Goal: Transaction & Acquisition: Purchase product/service

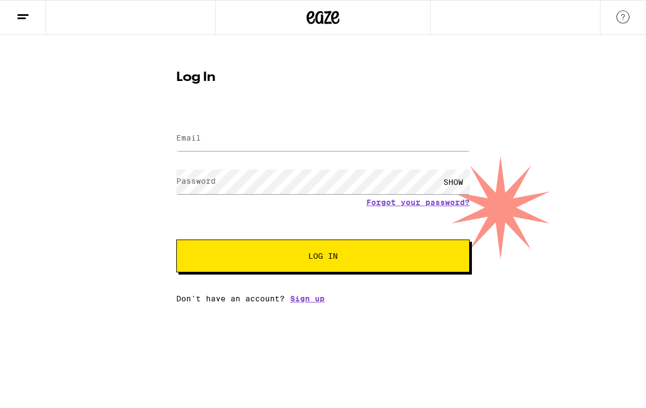
click at [189, 139] on label "Email" at bounding box center [188, 138] width 25 height 9
type input "[EMAIL_ADDRESS][DOMAIN_NAME]"
click at [323, 258] on button "Log In" at bounding box center [322, 256] width 293 height 33
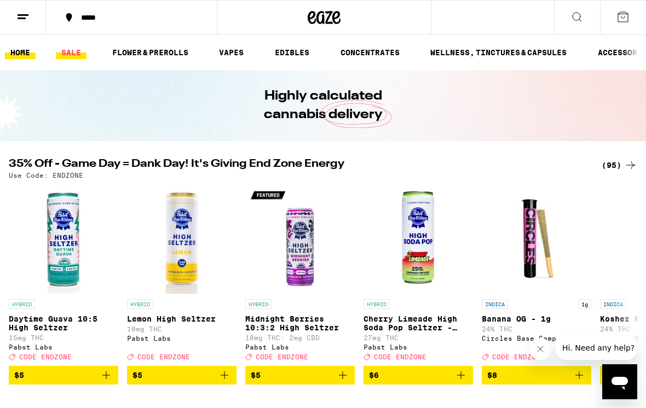
click at [80, 51] on link "SALE" at bounding box center [71, 52] width 31 height 13
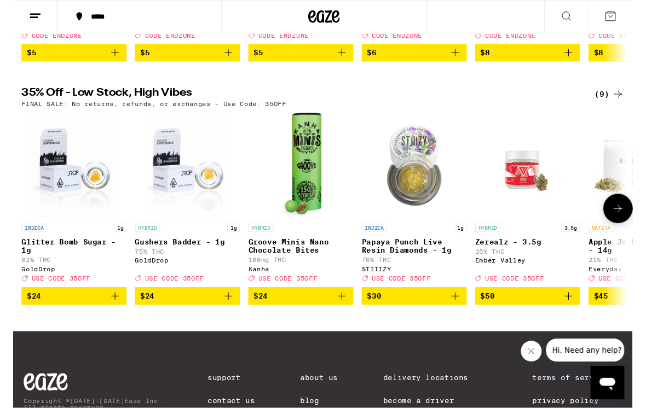
scroll to position [314, 0]
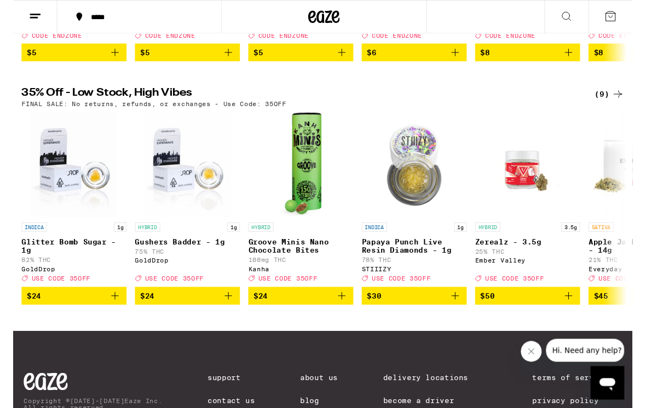
click at [626, 105] on icon at bounding box center [630, 97] width 13 height 13
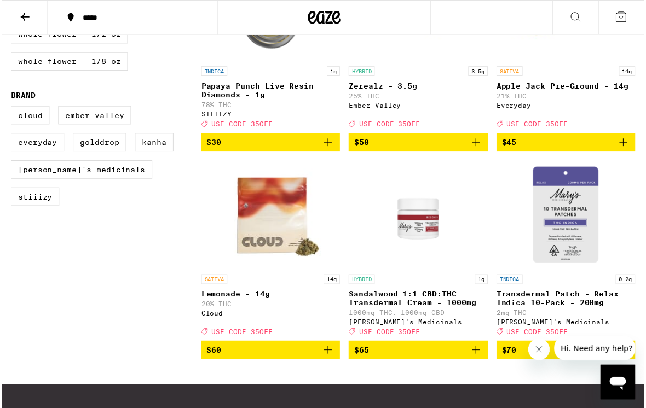
scroll to position [285, 0]
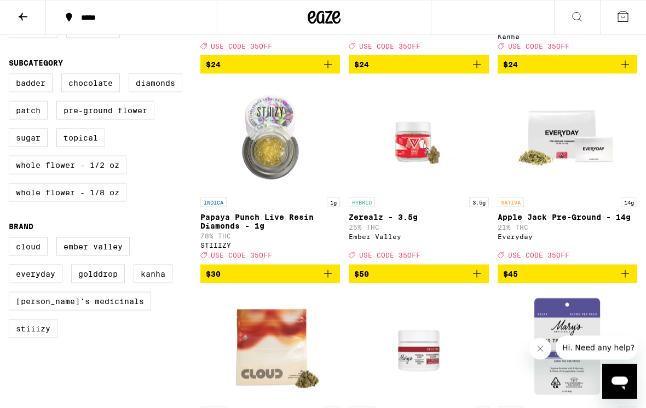
click at [21, 17] on icon at bounding box center [23, 17] width 9 height 8
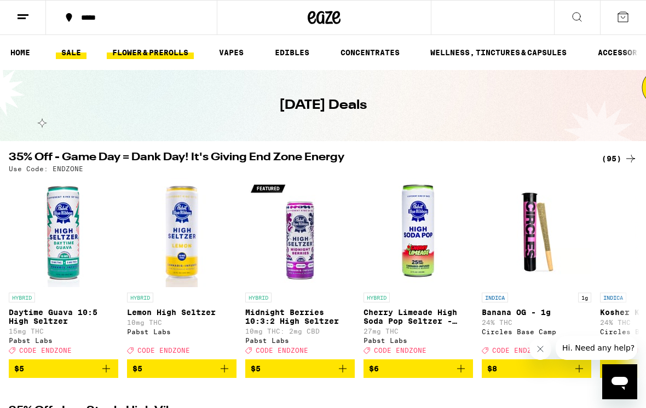
click at [161, 55] on link "FLOWER & PREROLLS" at bounding box center [150, 52] width 87 height 13
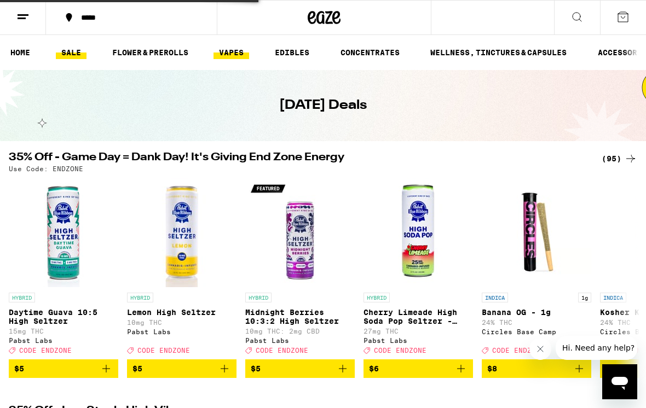
click at [232, 53] on link "VAPES" at bounding box center [231, 52] width 36 height 13
click at [239, 51] on link "VAPES" at bounding box center [231, 52] width 36 height 13
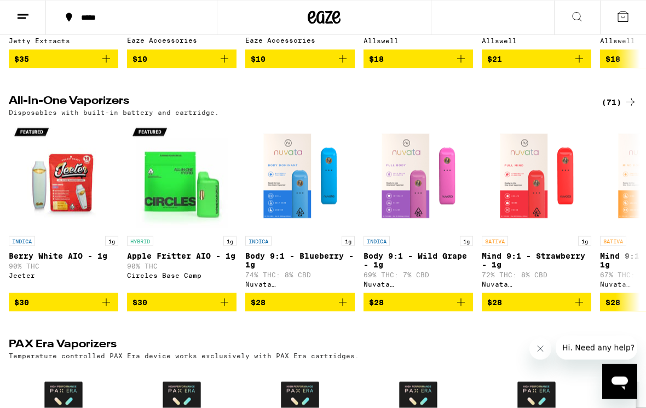
scroll to position [535, 0]
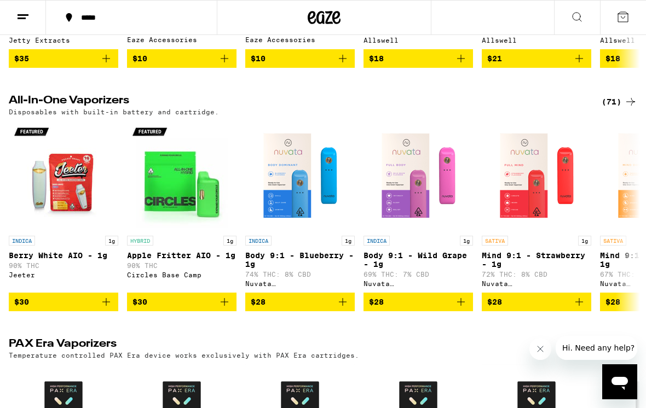
click at [631, 106] on icon at bounding box center [630, 102] width 9 height 8
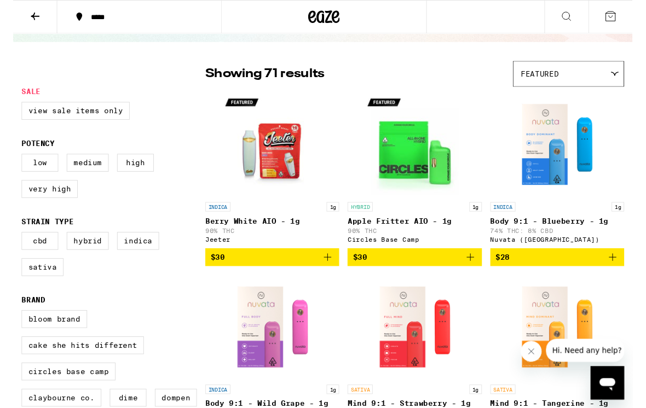
scroll to position [63, 0]
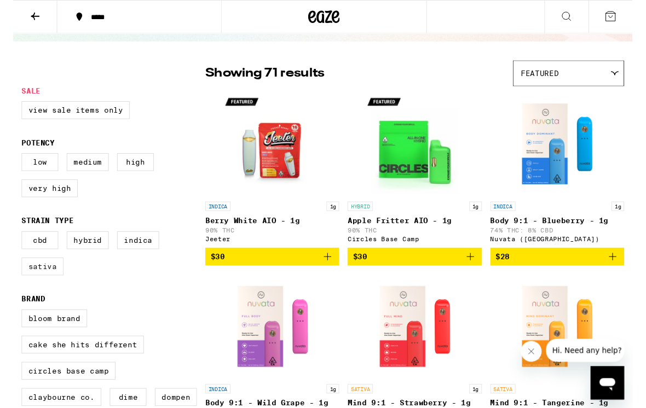
click at [17, 287] on label "Sativa" at bounding box center [31, 278] width 44 height 19
click at [11, 244] on input "Sativa" at bounding box center [11, 243] width 1 height 1
checkbox input "true"
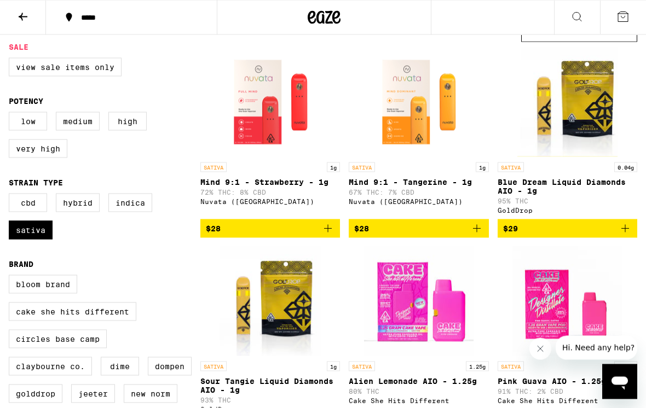
scroll to position [94, 0]
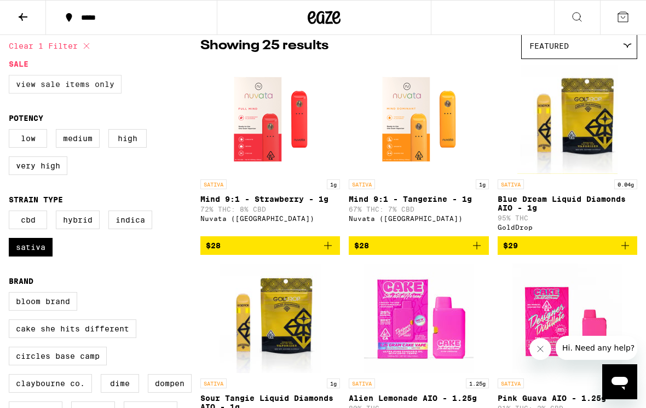
click at [86, 84] on label "View Sale Items Only" at bounding box center [65, 84] width 113 height 19
click at [11, 77] on input "View Sale Items Only" at bounding box center [11, 77] width 1 height 1
checkbox input "true"
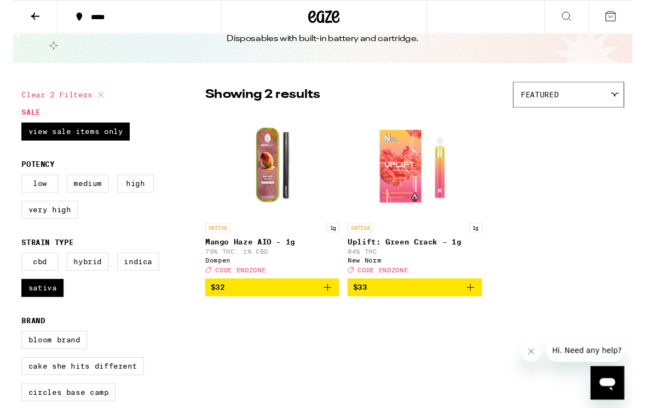
scroll to position [41, 0]
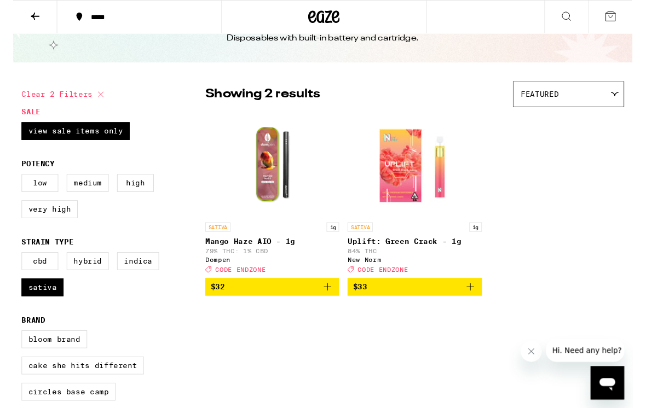
click at [480, 306] on icon "Add to bag" at bounding box center [476, 299] width 13 height 13
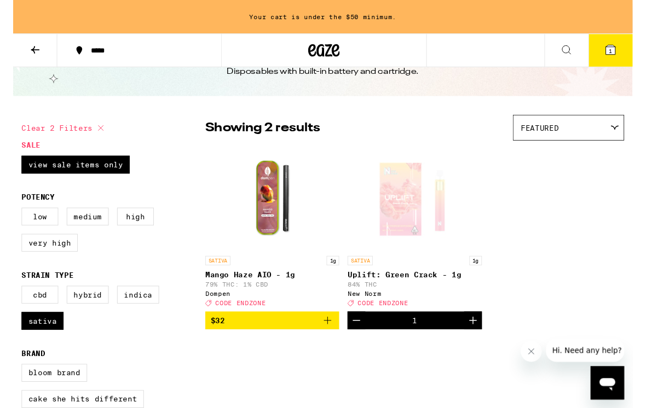
scroll to position [0, 0]
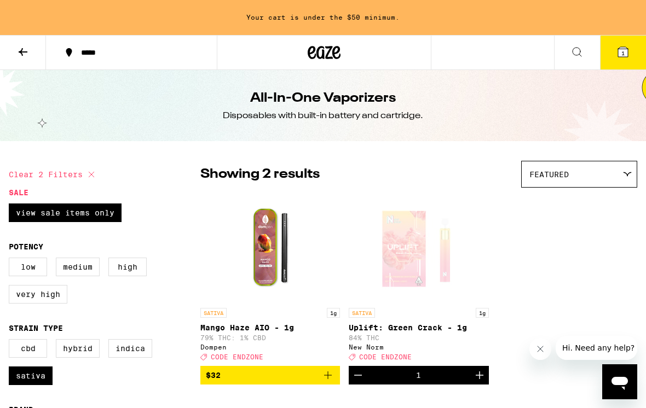
click at [25, 57] on icon at bounding box center [22, 51] width 13 height 13
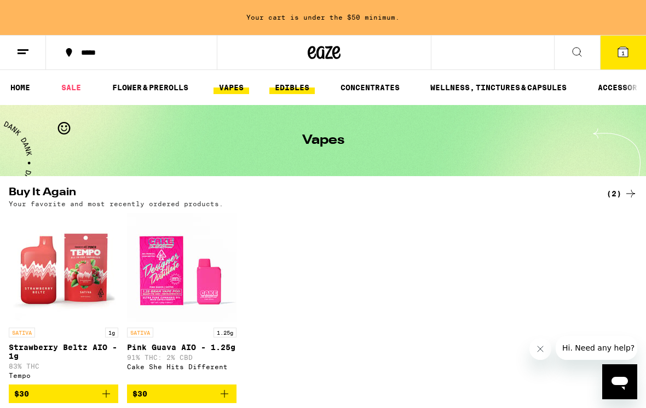
click at [285, 89] on link "EDIBLES" at bounding box center [291, 87] width 45 height 13
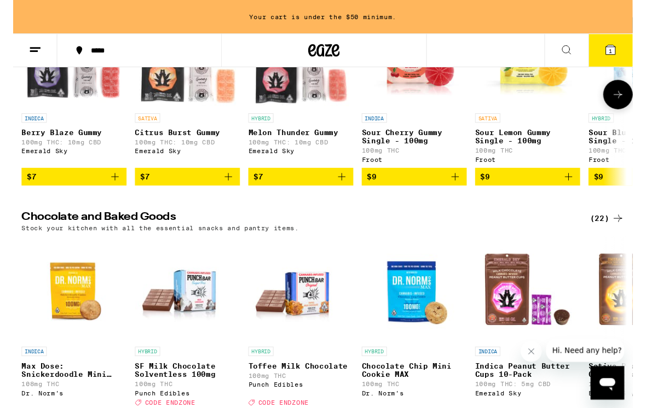
scroll to position [224, 0]
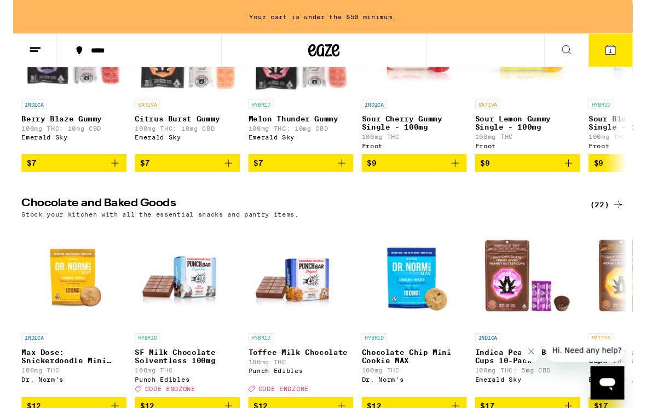
click at [620, 220] on div "(22)" at bounding box center [620, 213] width 36 height 13
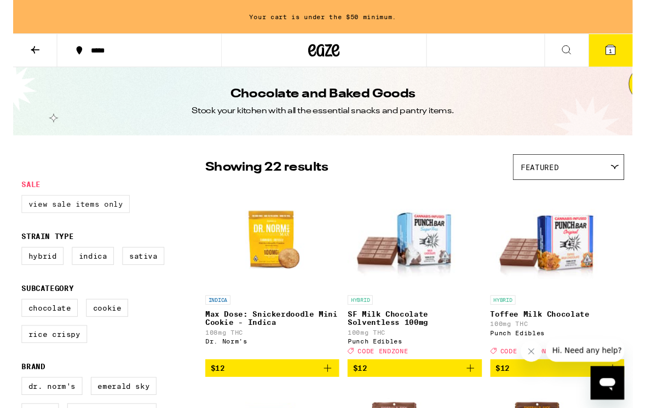
click at [108, 212] on label "View Sale Items Only" at bounding box center [65, 213] width 113 height 19
click at [11, 206] on input "View Sale Items Only" at bounding box center [11, 205] width 1 height 1
checkbox input "true"
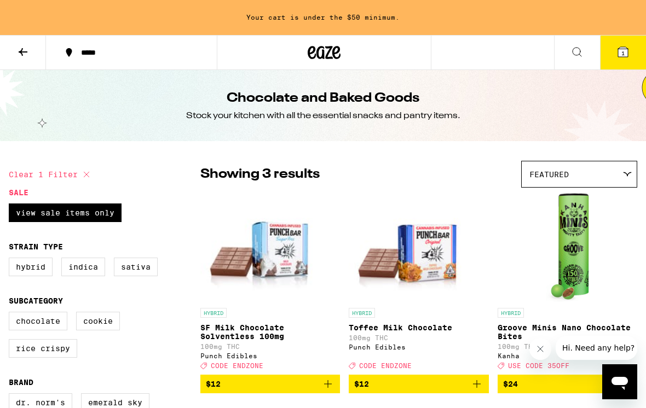
click at [26, 49] on icon at bounding box center [22, 51] width 13 height 13
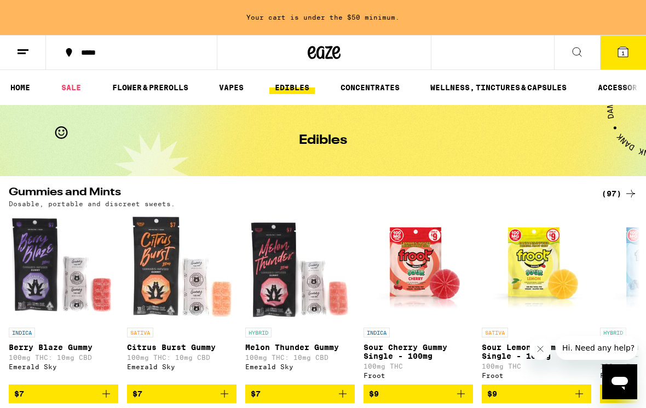
click at [628, 194] on icon at bounding box center [630, 194] width 9 height 8
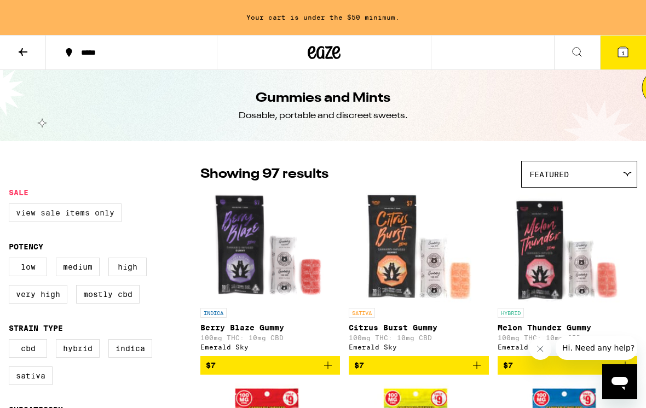
click at [57, 215] on label "View Sale Items Only" at bounding box center [65, 213] width 113 height 19
click at [11, 206] on input "View Sale Items Only" at bounding box center [11, 205] width 1 height 1
checkbox input "true"
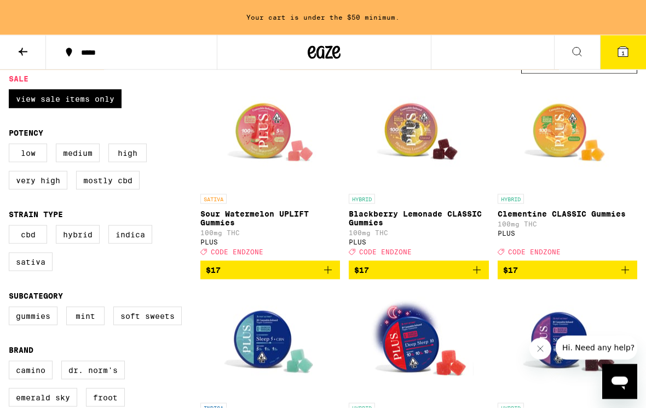
scroll to position [45, 0]
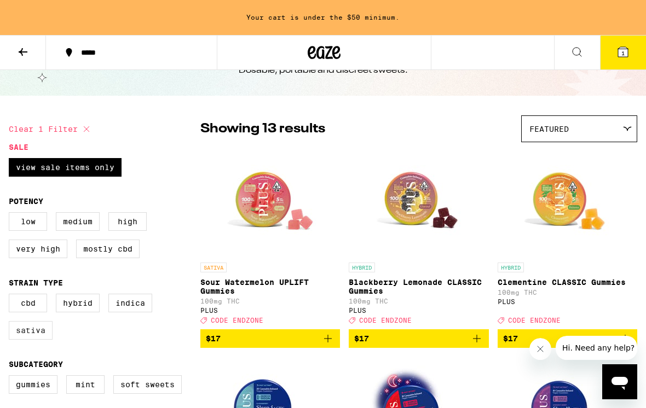
click at [33, 340] on label "Sativa" at bounding box center [31, 330] width 44 height 19
click at [11, 296] on input "Sativa" at bounding box center [11, 296] width 1 height 1
checkbox input "true"
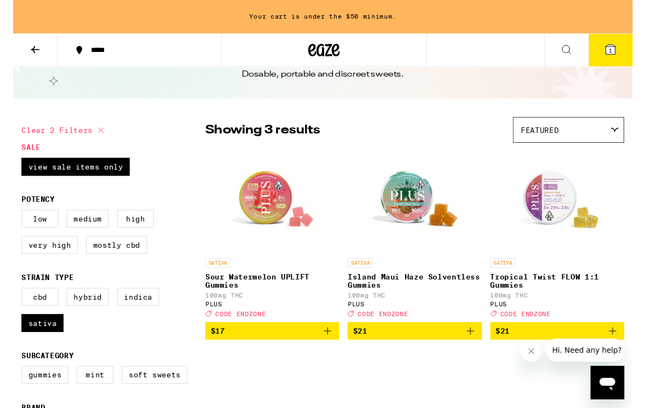
scroll to position [36, 0]
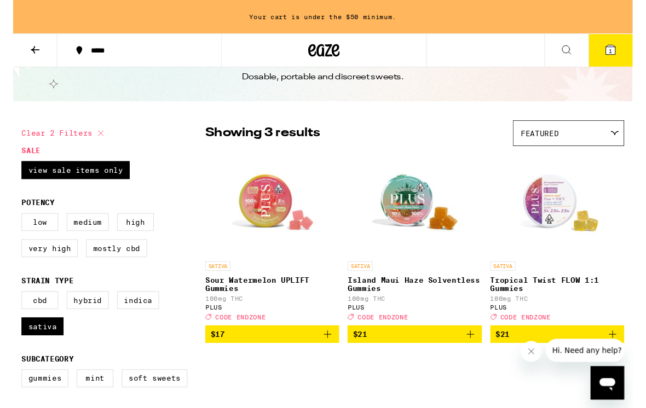
click at [330, 355] on icon "Add to bag" at bounding box center [327, 348] width 13 height 13
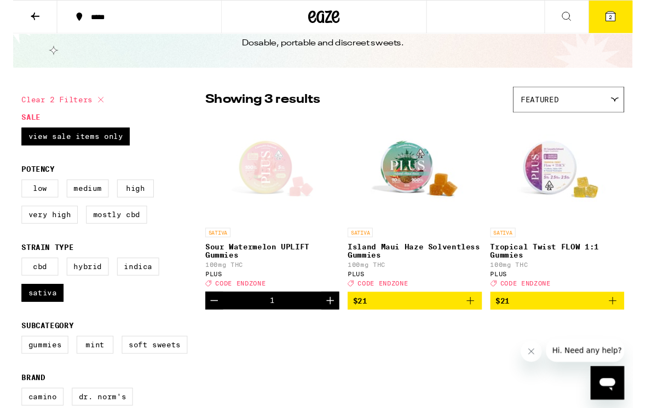
click at [622, 13] on icon at bounding box center [623, 17] width 10 height 10
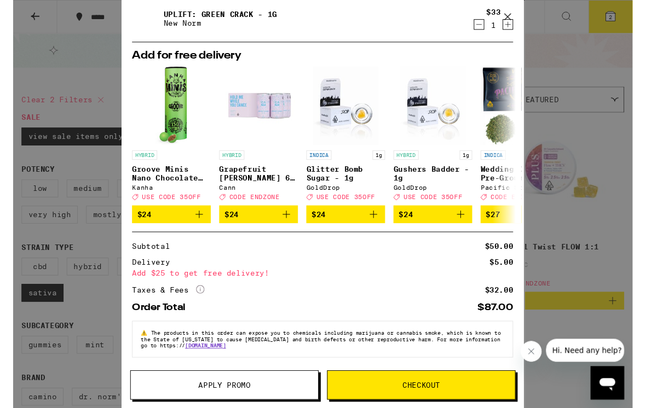
scroll to position [84, 0]
click at [250, 394] on button "Apply Promo" at bounding box center [220, 401] width 197 height 31
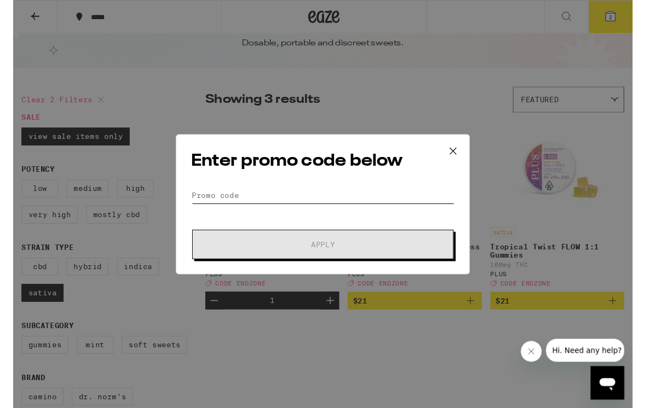
drag, startPoint x: 273, startPoint y: 206, endPoint x: 273, endPoint y: 187, distance: 19.7
click at [273, 206] on input "Promo Code" at bounding box center [323, 204] width 275 height 16
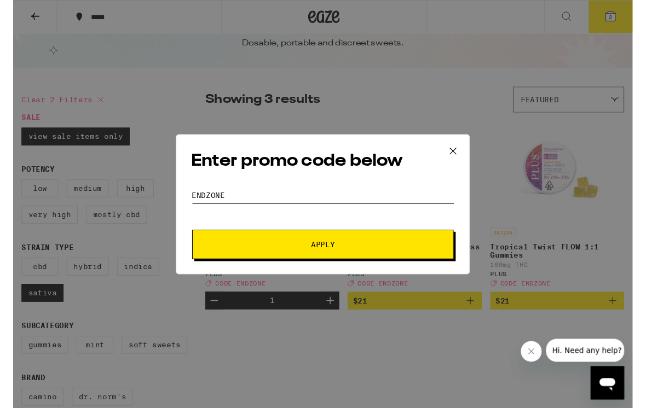
type input "Endzone"
click at [323, 256] on button "Apply" at bounding box center [323, 255] width 273 height 31
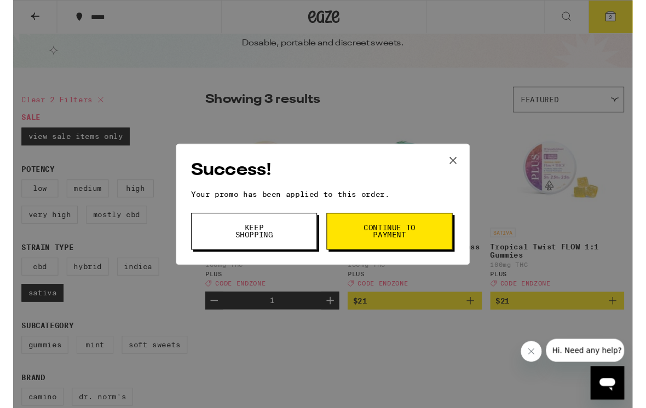
click at [414, 245] on span "Continue to payment" at bounding box center [393, 241] width 56 height 15
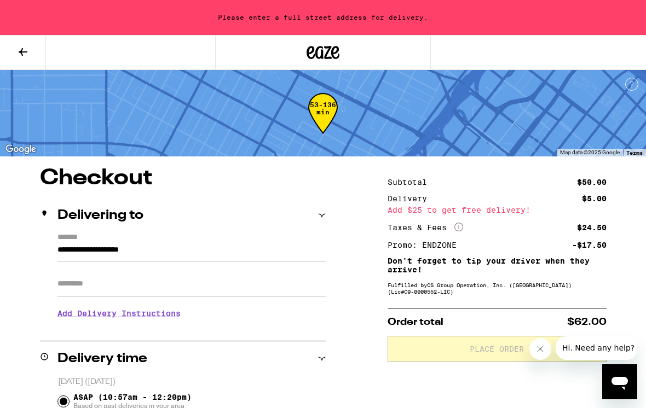
click at [172, 253] on input "**********" at bounding box center [191, 253] width 268 height 19
click at [128, 291] on html "Please enter a full street address for delivery. To navigate the map with touch…" at bounding box center [323, 386] width 646 height 772
click at [128, 291] on input "Apt/Suite" at bounding box center [191, 284] width 268 height 26
click at [145, 257] on input "*********" at bounding box center [191, 253] width 268 height 19
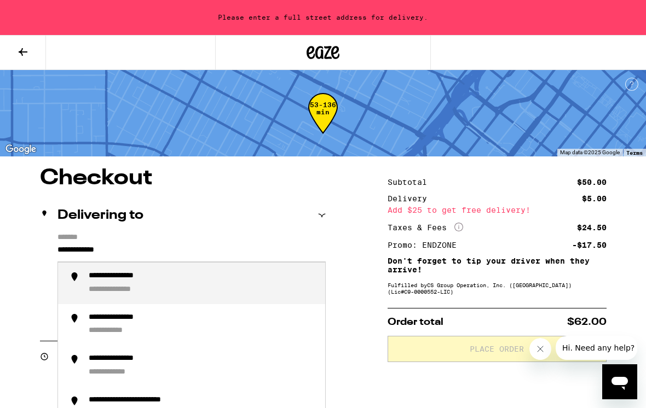
click at [164, 295] on div "**********" at bounding box center [203, 284] width 228 height 24
type input "**********"
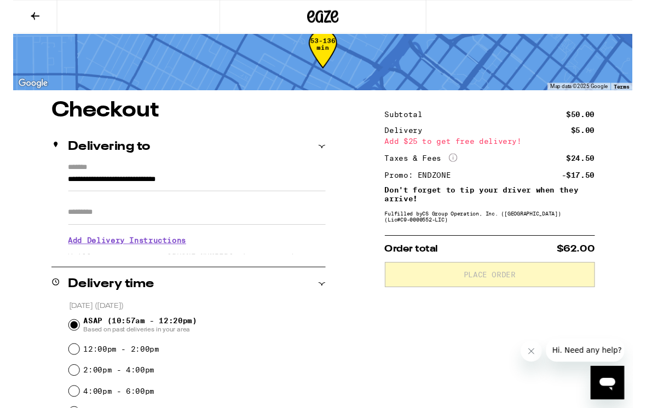
scroll to position [28, 0]
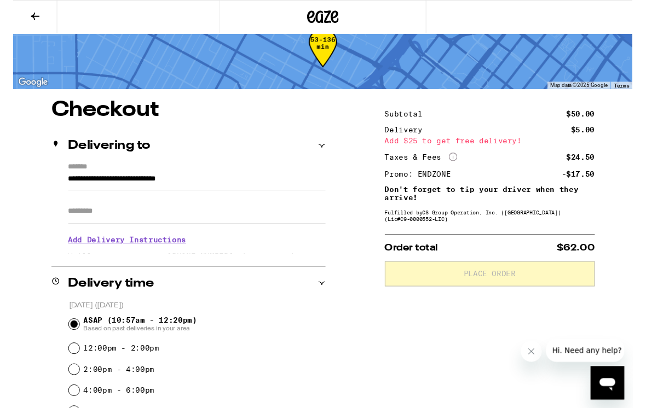
click at [140, 256] on h3 "Add Delivery Instructions" at bounding box center [191, 250] width 268 height 25
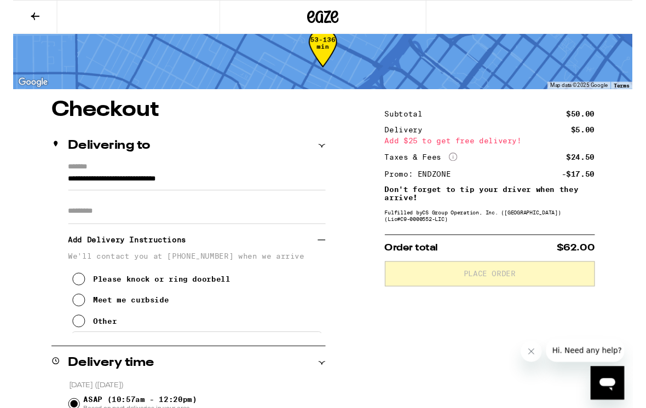
click at [66, 318] on icon at bounding box center [68, 313] width 13 height 13
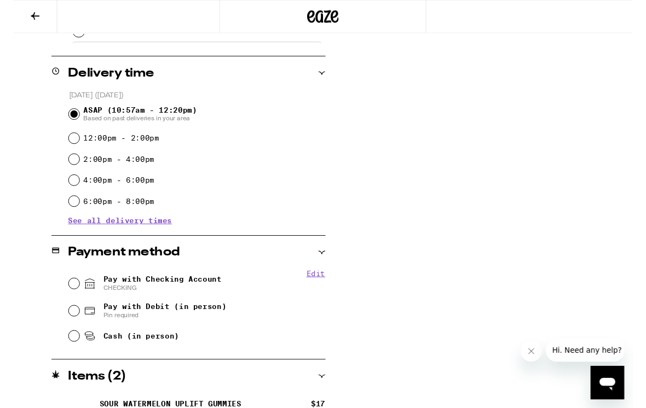
scroll to position [332, 0]
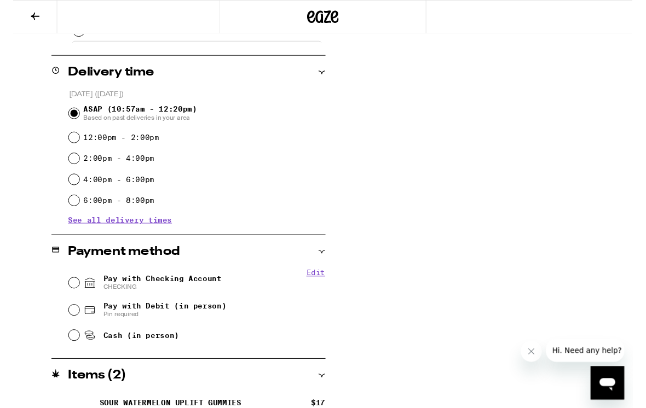
click at [72, 355] on div "Cash (in person)" at bounding box center [192, 350] width 268 height 24
click at [65, 355] on input "Cash (in person)" at bounding box center [63, 349] width 11 height 11
radio input "true"
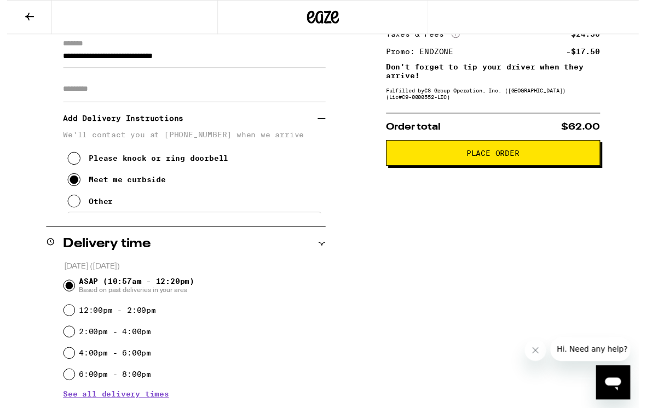
scroll to position [0, 0]
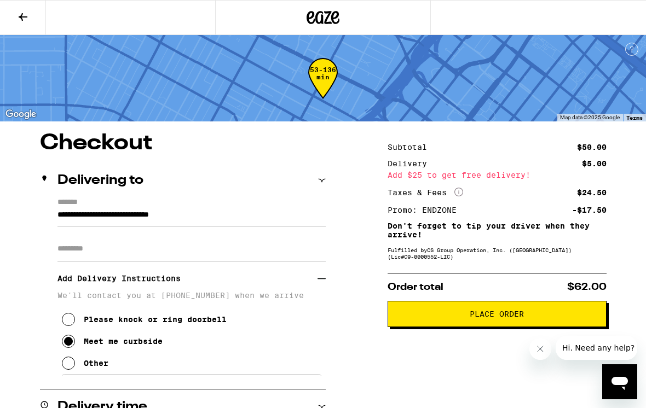
click at [496, 318] on span "Place Order" at bounding box center [497, 314] width 54 height 8
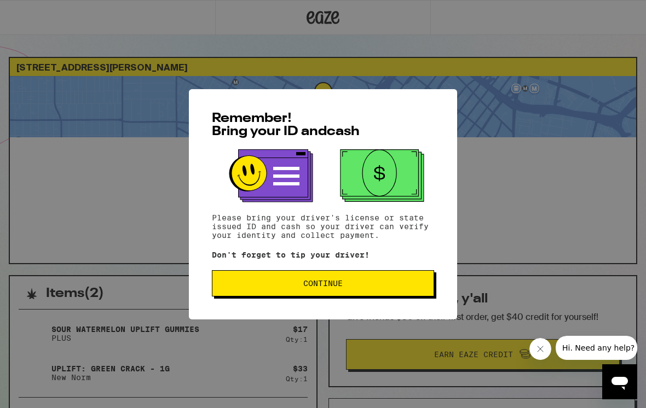
click at [313, 287] on span "Continue" at bounding box center [322, 284] width 39 height 8
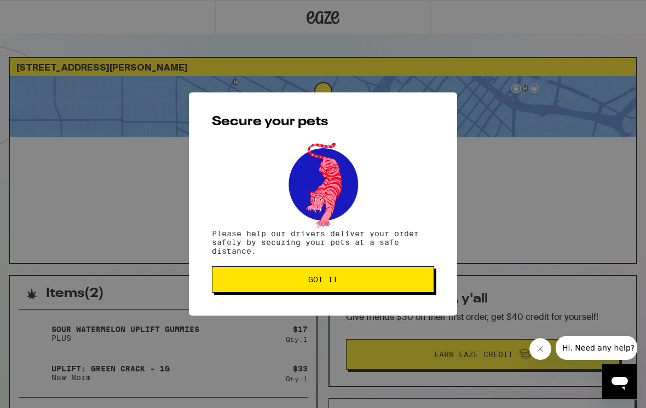
click at [288, 287] on button "Got it" at bounding box center [323, 280] width 222 height 26
